Goal: Use online tool/utility: Utilize a website feature to perform a specific function

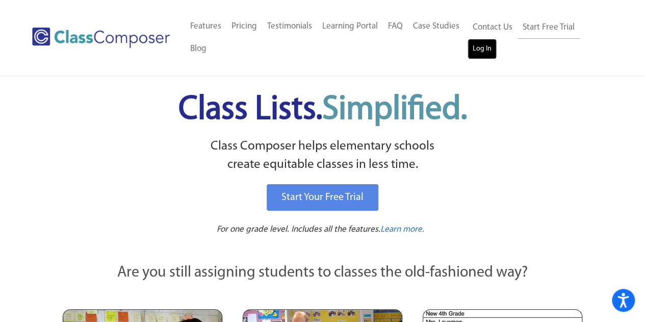
click at [482, 52] on link "Log In" at bounding box center [482, 49] width 29 height 20
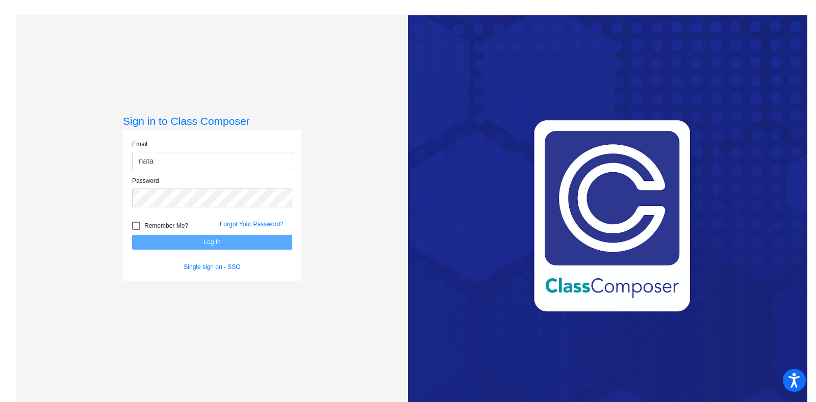
type input "[PERSON_NAME][EMAIL_ADDRESS][PERSON_NAME][DOMAIN_NAME]"
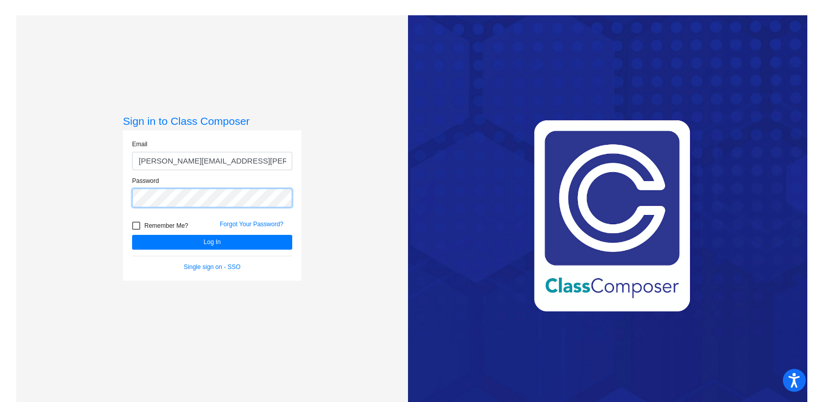
click at [132, 235] on button "Log In" at bounding box center [212, 242] width 160 height 15
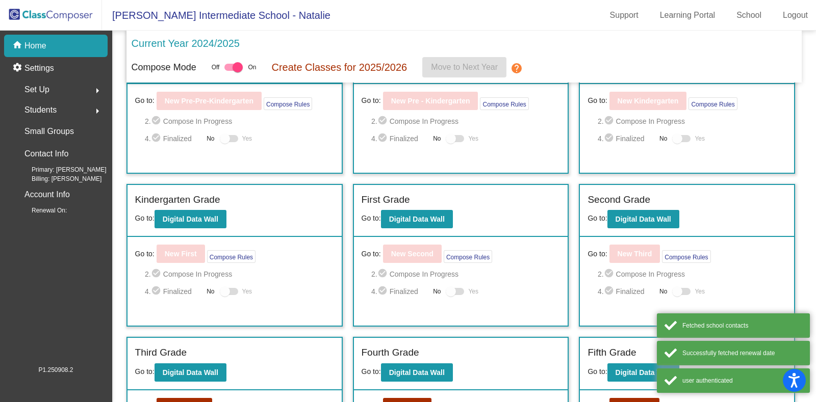
scroll to position [197, 0]
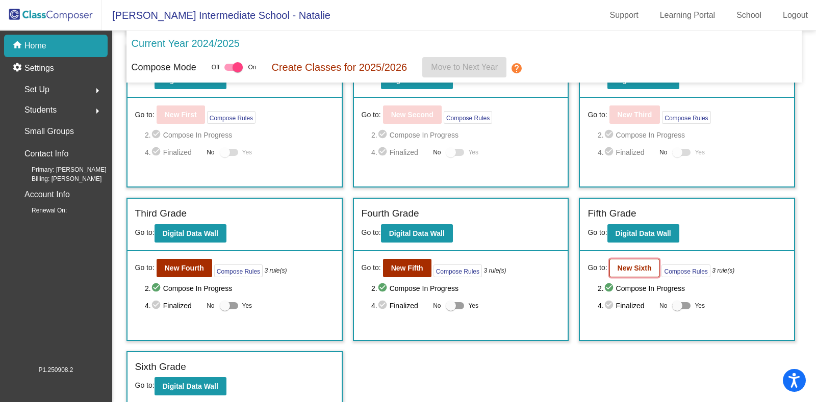
click at [646, 267] on b "New Sixth" at bounding box center [635, 268] width 34 height 8
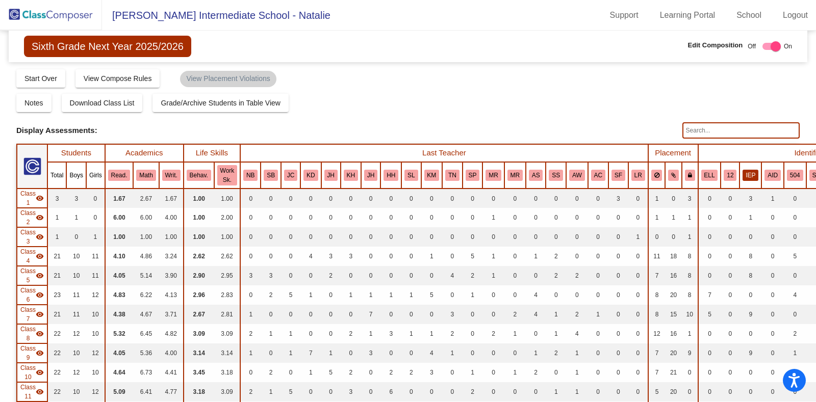
click at [743, 174] on button "IEP" at bounding box center [751, 175] width 16 height 11
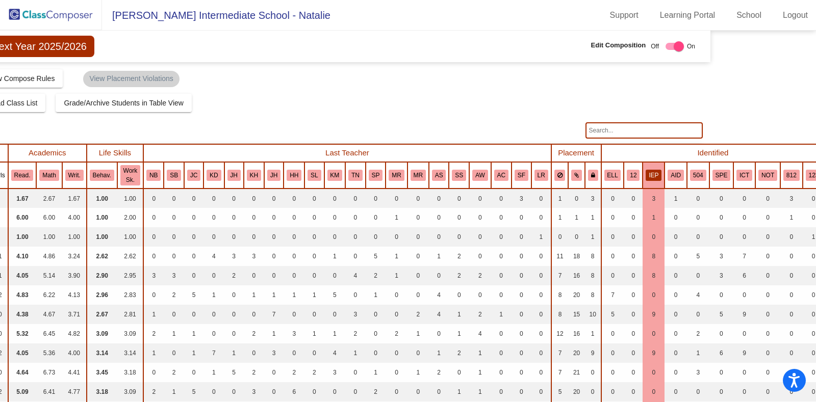
scroll to position [0, 97]
click at [736, 176] on button "ICT" at bounding box center [744, 175] width 16 height 11
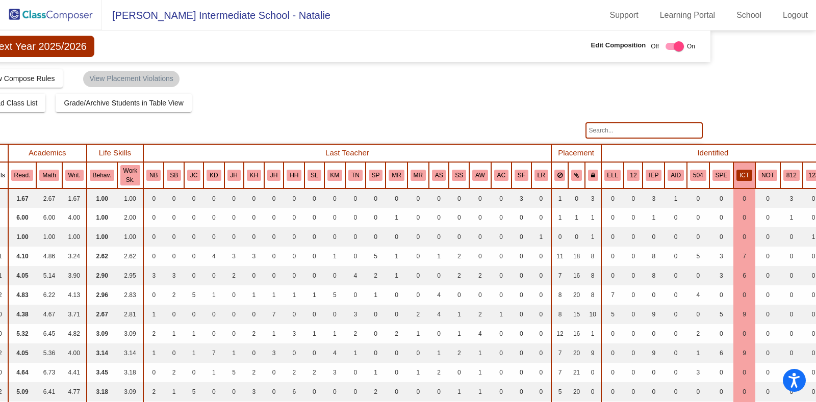
click at [650, 186] on th "IEP" at bounding box center [654, 175] width 22 height 27
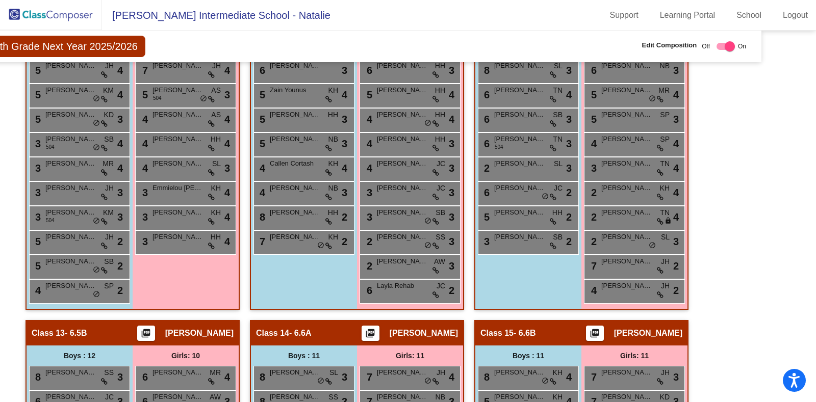
scroll to position [1521, 46]
